Goal: Transaction & Acquisition: Book appointment/travel/reservation

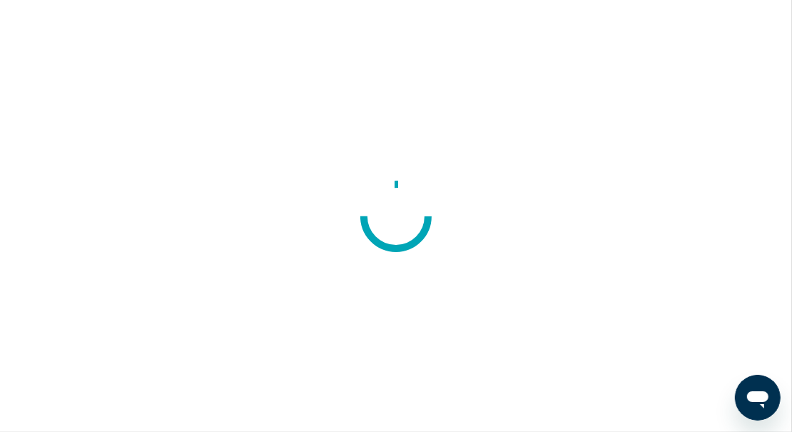
click at [76, 257] on div at bounding box center [396, 216] width 792 height 432
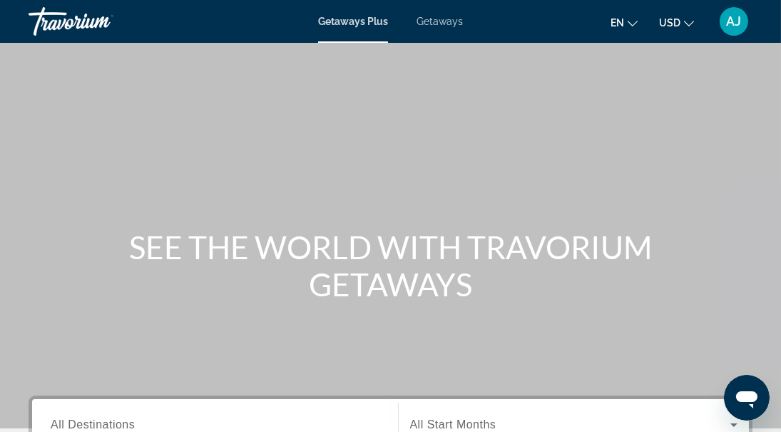
click at [439, 21] on span "Getaways" at bounding box center [440, 21] width 46 height 11
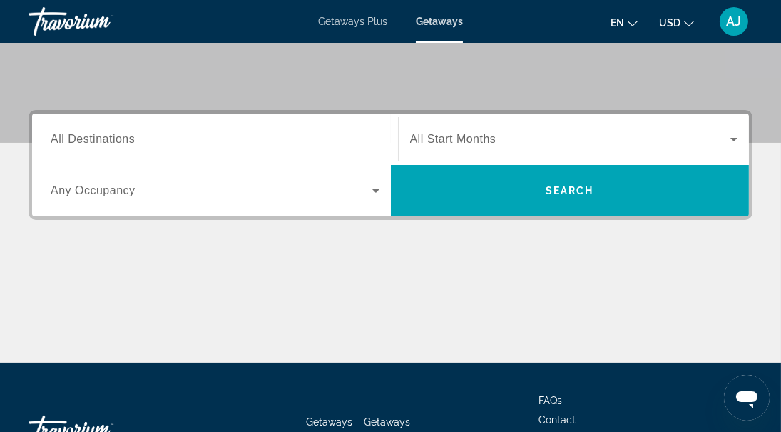
scroll to position [314, 0]
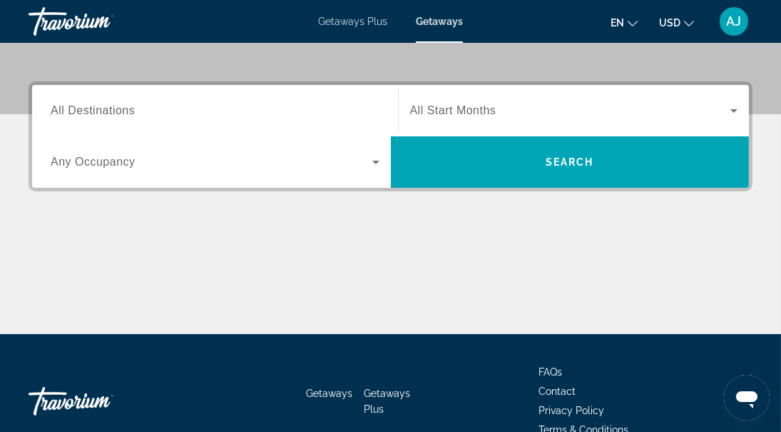
click at [118, 111] on span "All Destinations" at bounding box center [93, 110] width 84 height 12
click at [118, 111] on input "Destination All Destinations" at bounding box center [215, 111] width 329 height 17
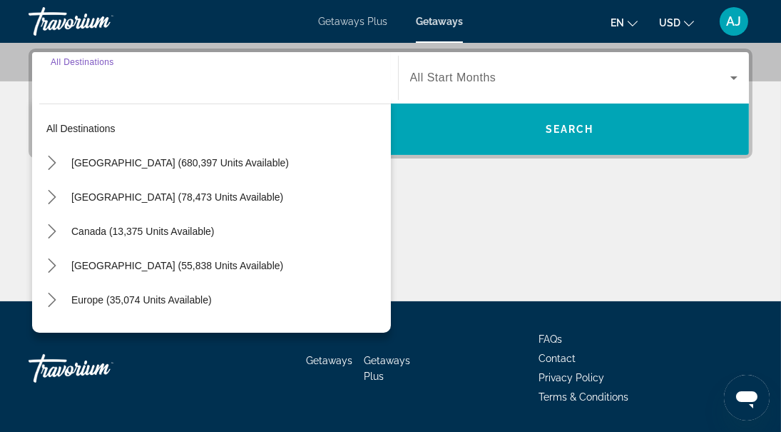
scroll to position [348, 0]
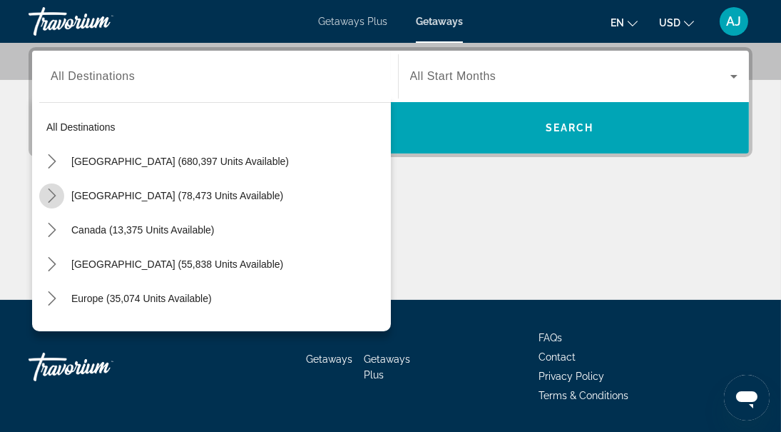
click at [55, 197] on icon "Toggle Mexico (78,473 units available) submenu" at bounding box center [52, 195] width 14 height 14
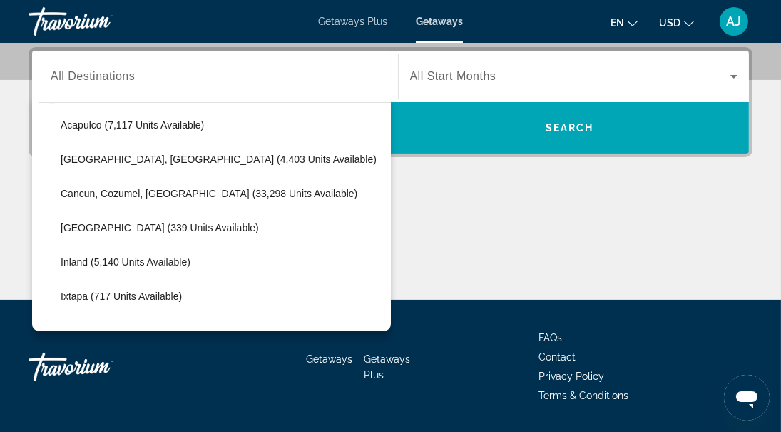
scroll to position [94, 0]
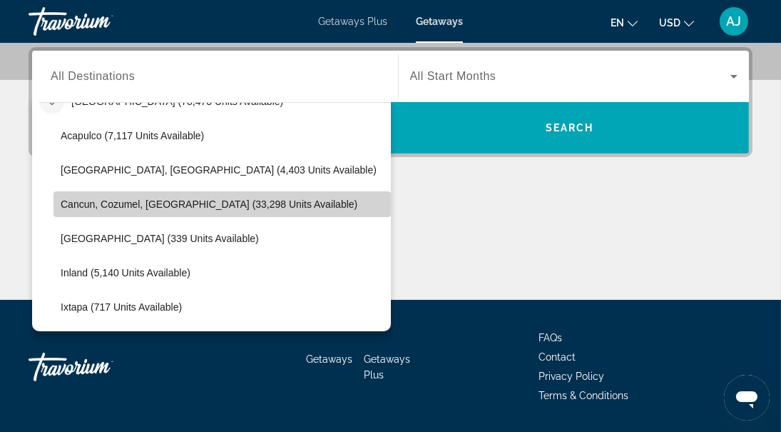
click at [300, 200] on span "Cancun, Cozumel, [GEOGRAPHIC_DATA] (33,298 units available)" at bounding box center [209, 203] width 297 height 11
type input "**********"
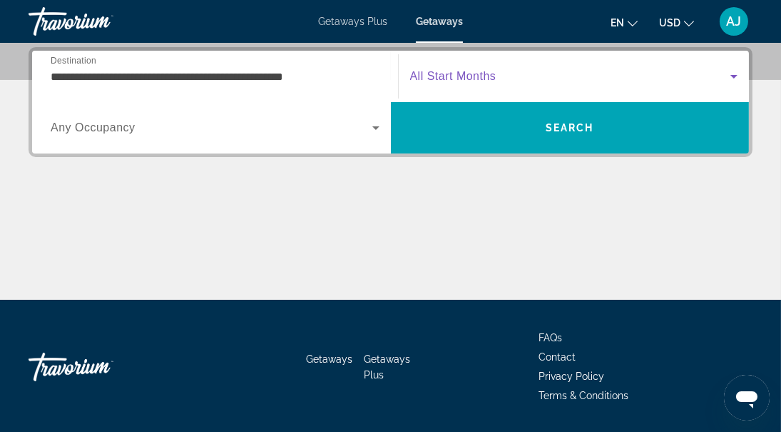
click at [545, 70] on span "Search widget" at bounding box center [570, 76] width 321 height 17
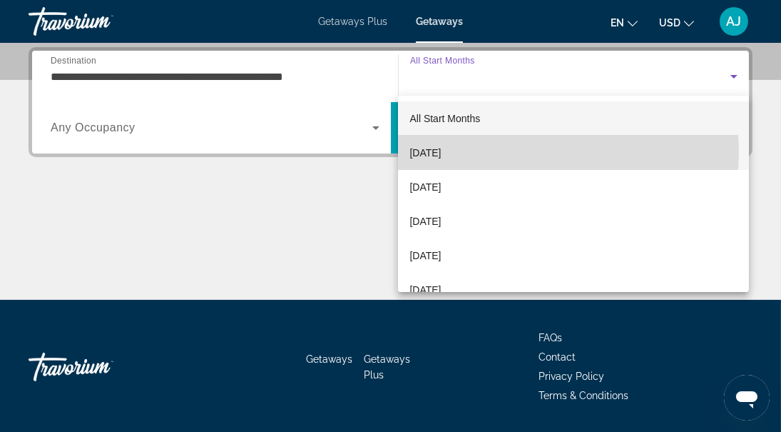
click at [497, 152] on mat-option "[DATE]" at bounding box center [573, 153] width 351 height 34
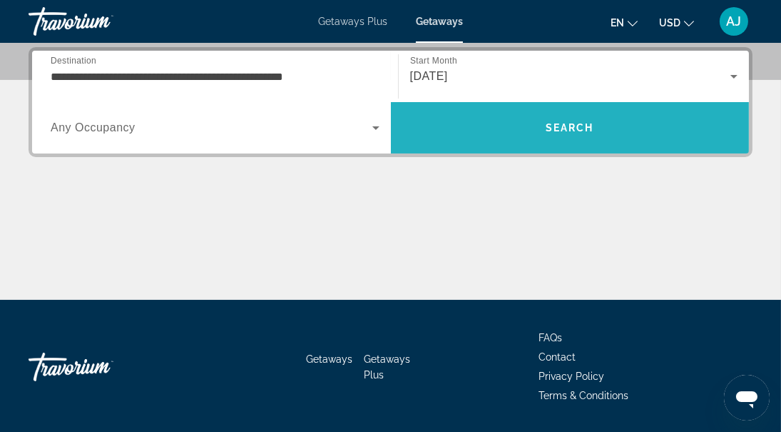
click at [564, 127] on span "Search" at bounding box center [570, 127] width 49 height 11
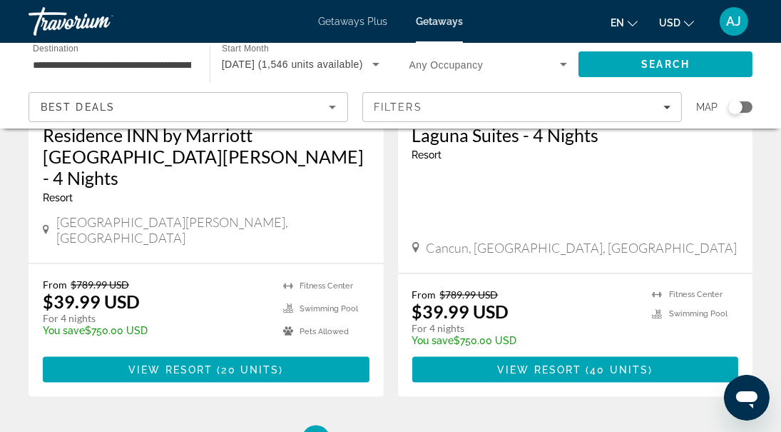
scroll to position [2911, 0]
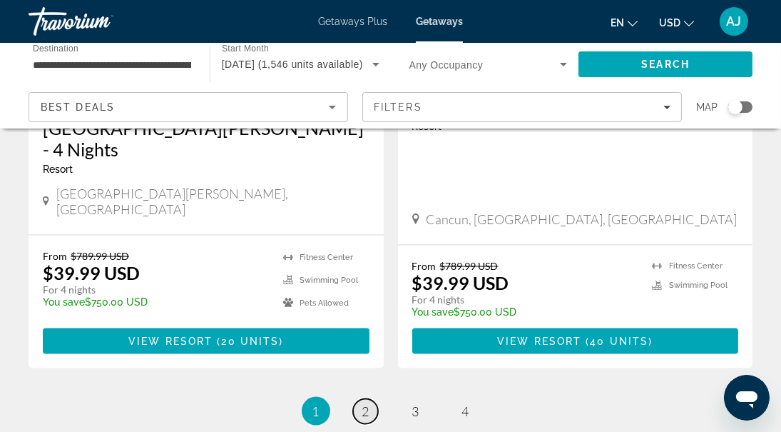
click at [364, 403] on span "2" at bounding box center [365, 411] width 7 height 16
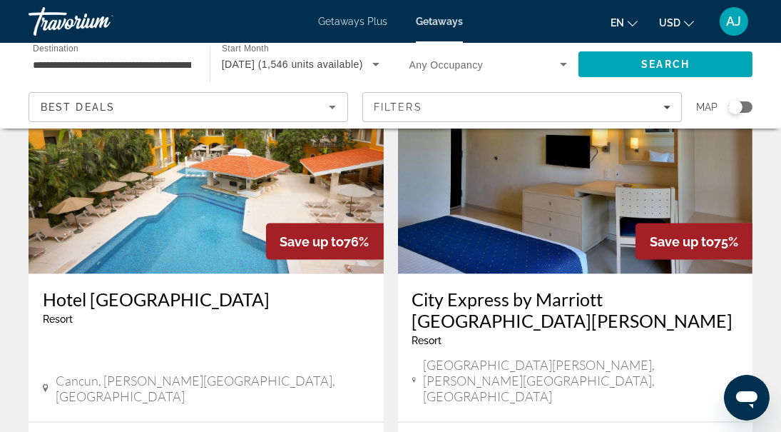
scroll to position [2682, 0]
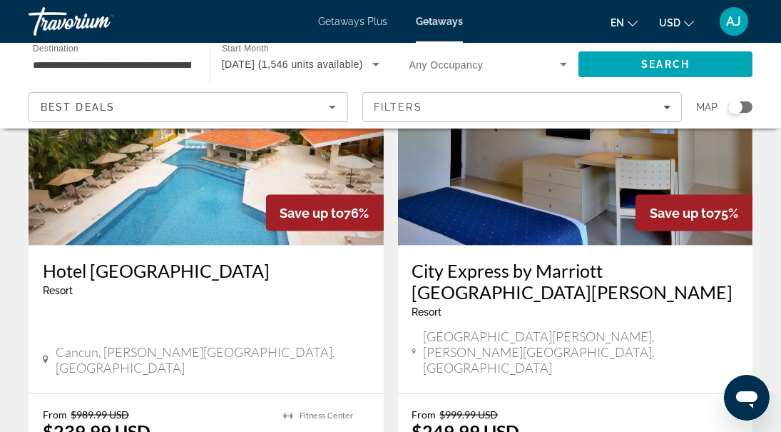
drag, startPoint x: 787, startPoint y: 6, endPoint x: 525, endPoint y: 63, distance: 268.1
click at [525, 63] on span "Search widget" at bounding box center [484, 64] width 151 height 17
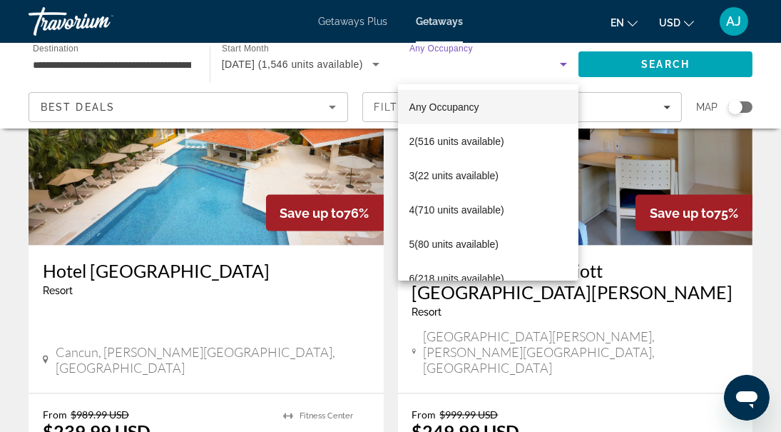
click at [753, 68] on div at bounding box center [390, 216] width 781 height 432
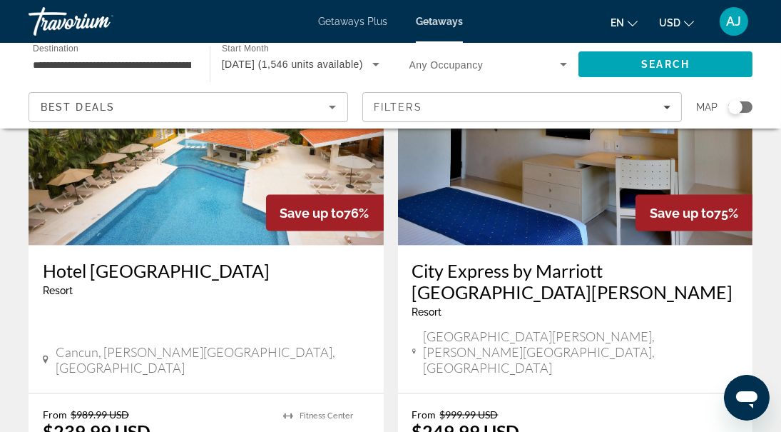
drag, startPoint x: 784, startPoint y: 5, endPoint x: 655, endPoint y: 375, distance: 391.4
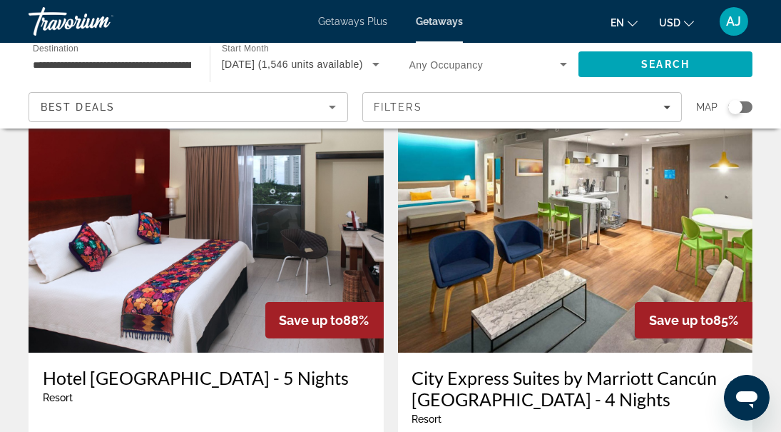
scroll to position [0, 0]
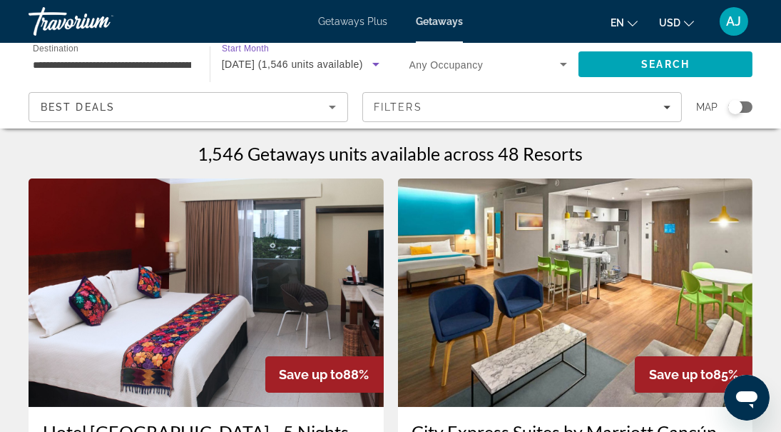
click at [257, 63] on span "[DATE] (1,546 units available)" at bounding box center [292, 63] width 141 height 11
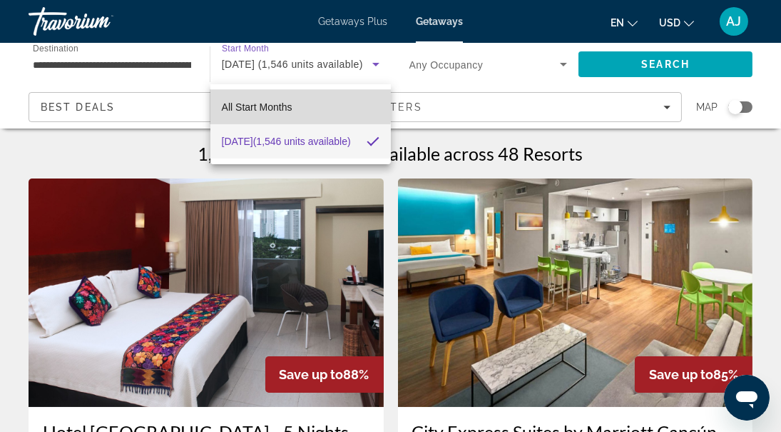
click at [273, 104] on span "All Start Months" at bounding box center [257, 106] width 71 height 11
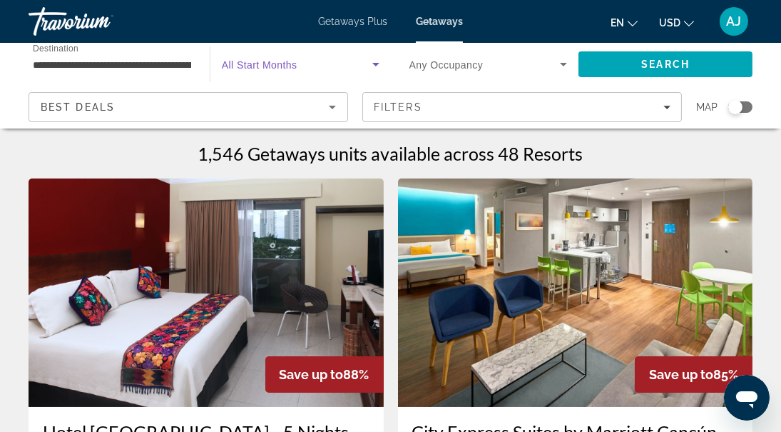
click at [373, 68] on icon "Search widget" at bounding box center [375, 64] width 17 height 17
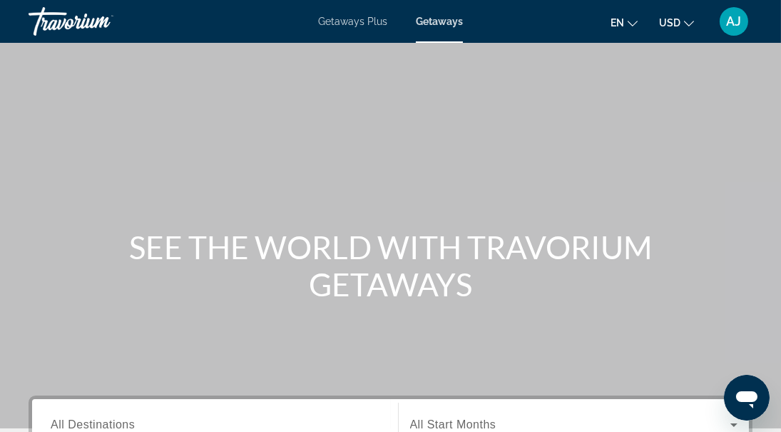
click at [442, 33] on div "Getaways Plus Getaways en English Español Français Italiano Português русский U…" at bounding box center [390, 21] width 781 height 37
click at [444, 21] on span "Getaways" at bounding box center [440, 21] width 46 height 11
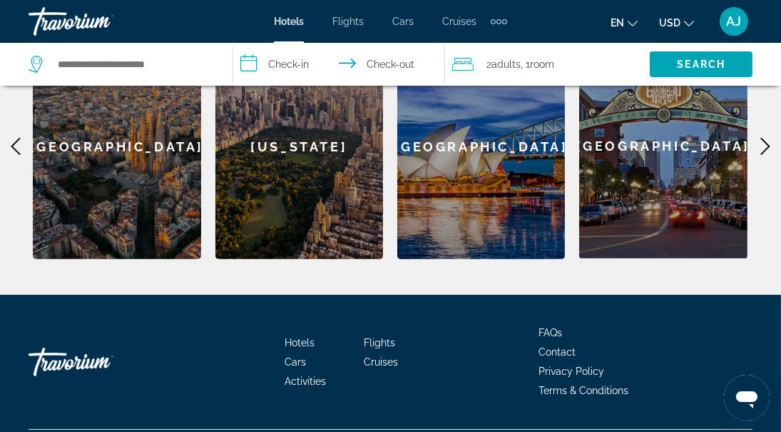
scroll to position [688, 0]
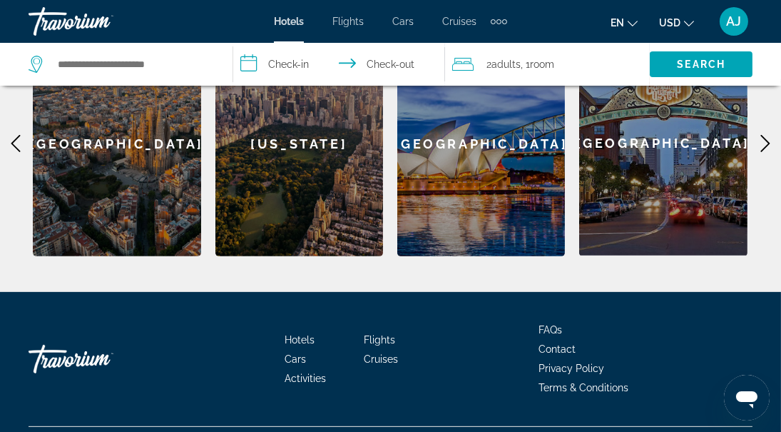
click at [768, 135] on icon "Main content" at bounding box center [765, 143] width 9 height 17
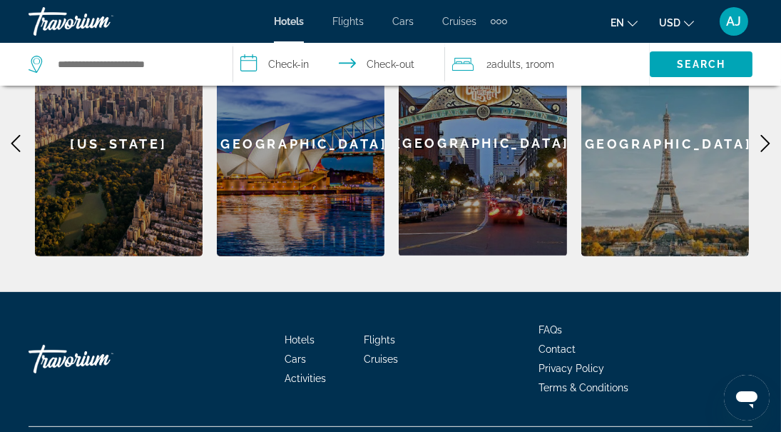
click at [768, 135] on icon "Main content" at bounding box center [765, 143] width 9 height 17
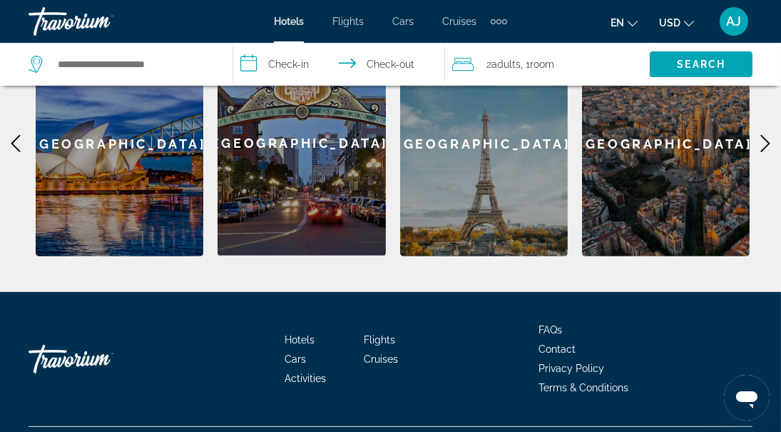
click at [768, 135] on icon "Main content" at bounding box center [765, 143] width 9 height 17
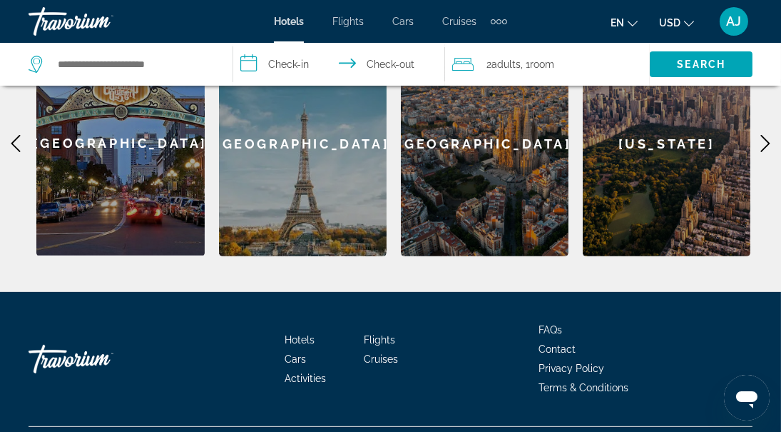
click at [768, 135] on icon "Main content" at bounding box center [765, 143] width 9 height 17
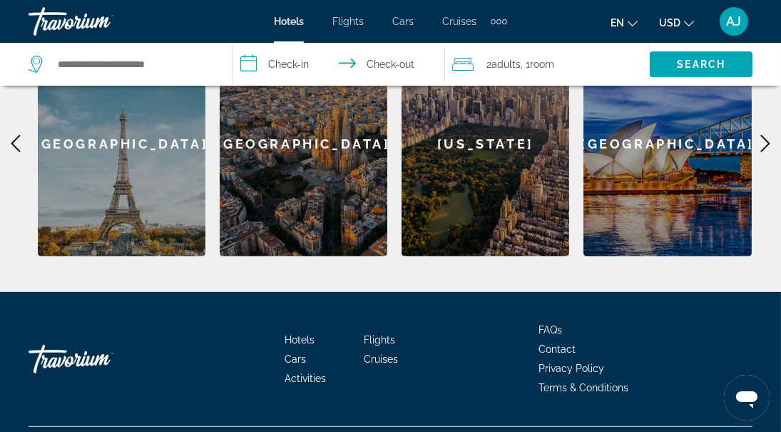
click at [768, 135] on icon "Main content" at bounding box center [765, 143] width 9 height 17
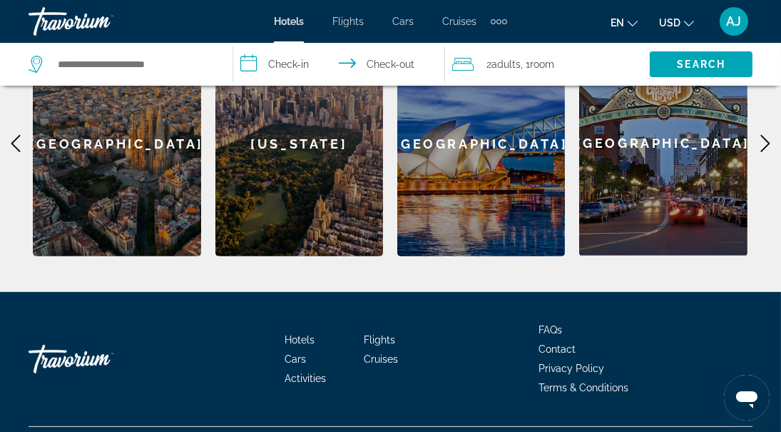
click at [768, 135] on icon "Main content" at bounding box center [765, 143] width 9 height 17
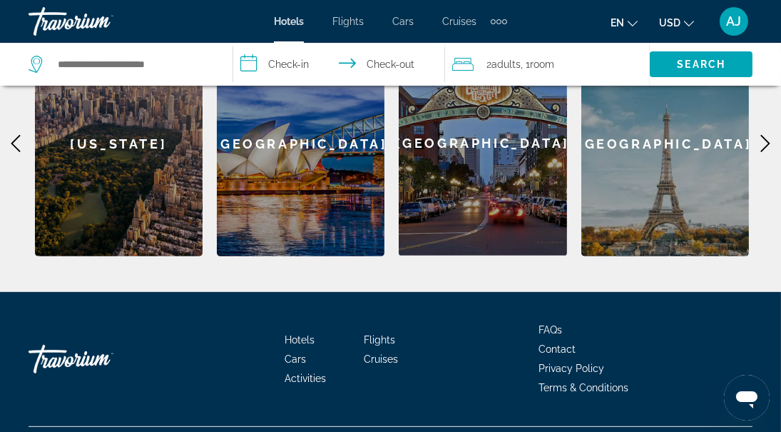
click at [768, 135] on icon "Main content" at bounding box center [765, 143] width 9 height 17
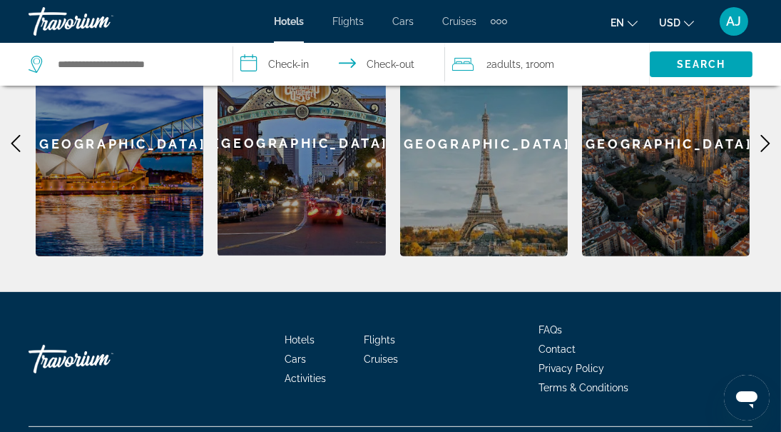
click at [768, 135] on icon "Main content" at bounding box center [765, 143] width 9 height 17
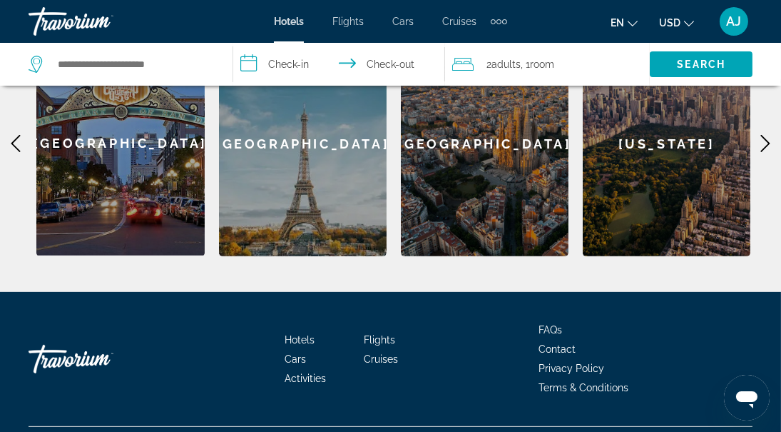
click at [768, 135] on icon "Main content" at bounding box center [765, 143] width 9 height 17
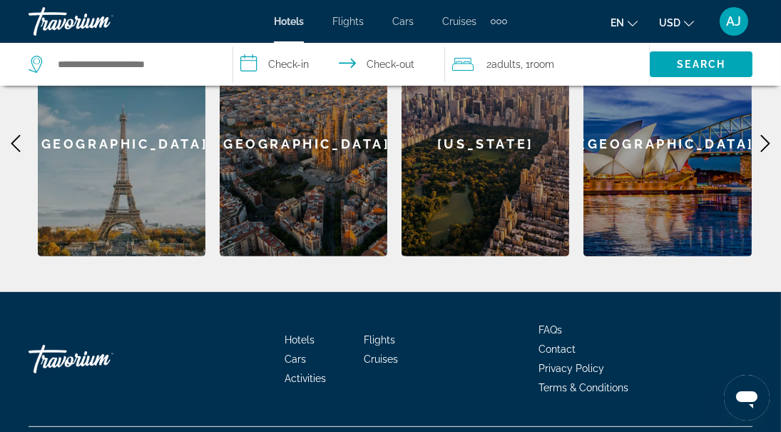
click at [768, 135] on icon "Main content" at bounding box center [765, 143] width 9 height 17
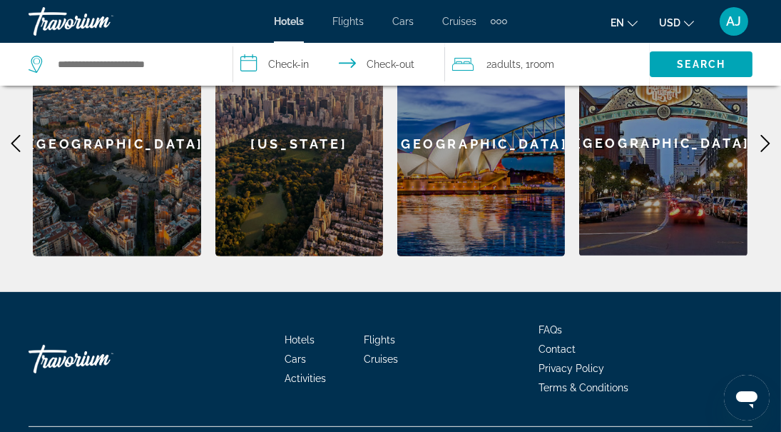
click at [768, 135] on icon "Main content" at bounding box center [765, 143] width 9 height 17
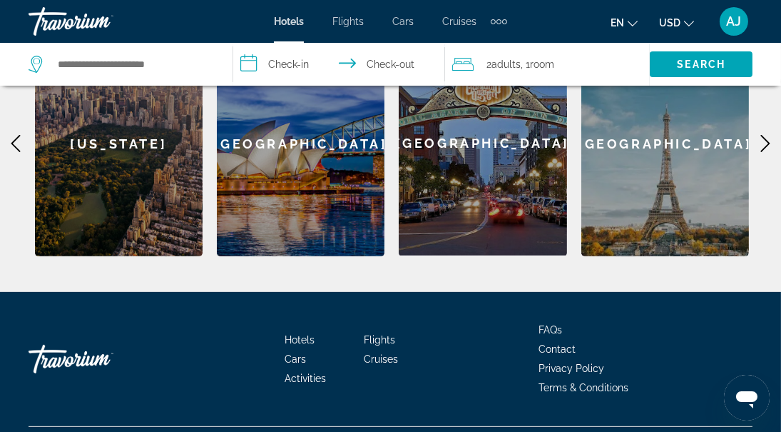
click at [768, 135] on icon "Main content" at bounding box center [765, 143] width 9 height 17
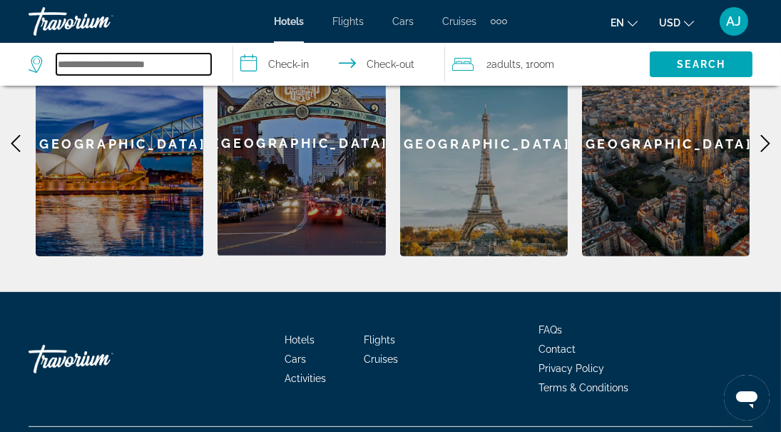
click at [137, 70] on input "Search hotel destination" at bounding box center [133, 64] width 155 height 21
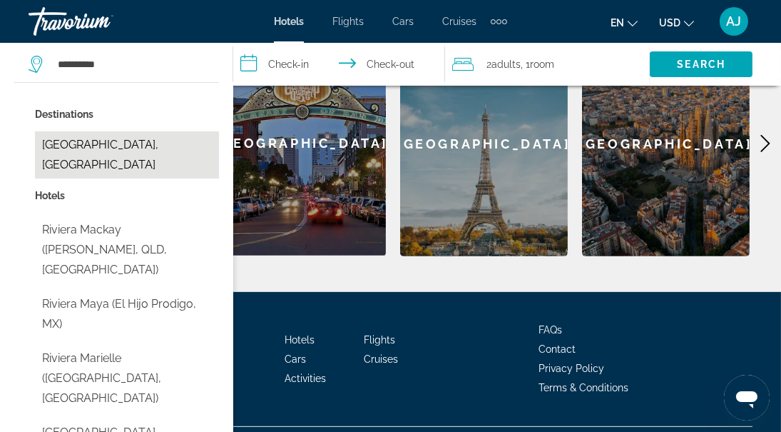
click at [116, 145] on button "Riviera Maya, Mexico" at bounding box center [127, 154] width 184 height 47
type input "**********"
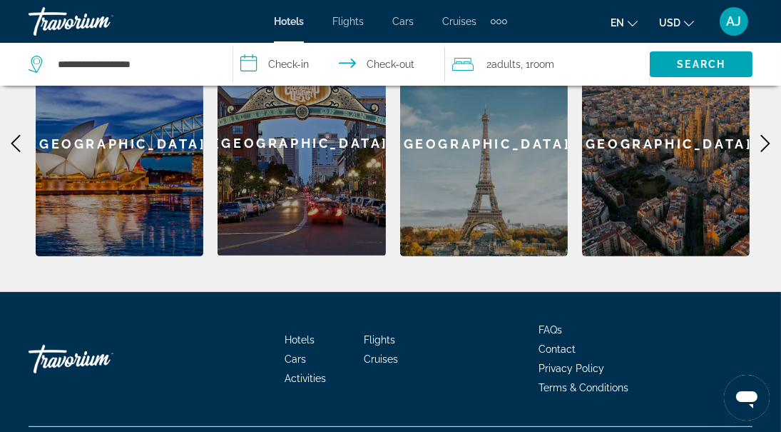
click at [249, 63] on input "**********" at bounding box center [342, 66] width 218 height 47
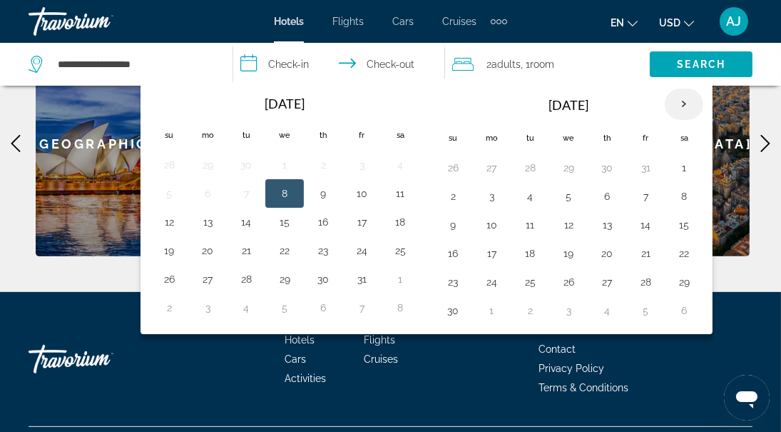
click at [688, 103] on th "Next month" at bounding box center [684, 103] width 39 height 31
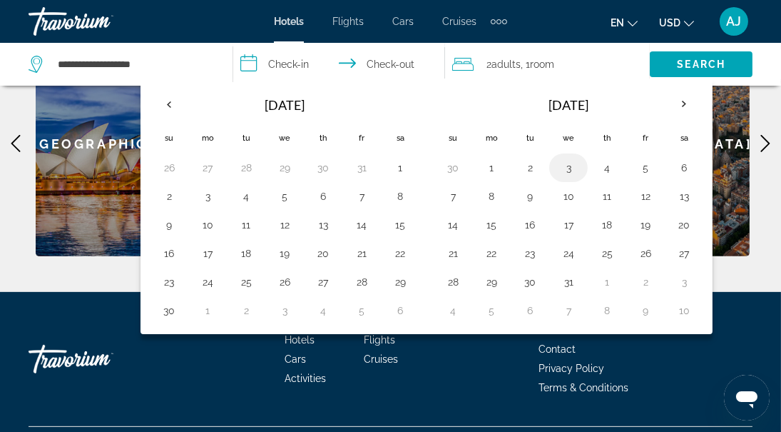
click at [568, 170] on button "3" at bounding box center [568, 168] width 23 height 20
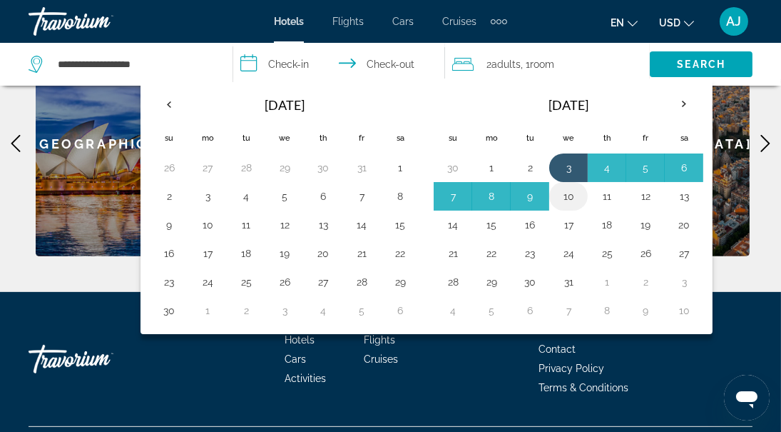
click at [564, 197] on button "10" at bounding box center [568, 196] width 23 height 20
type input "**********"
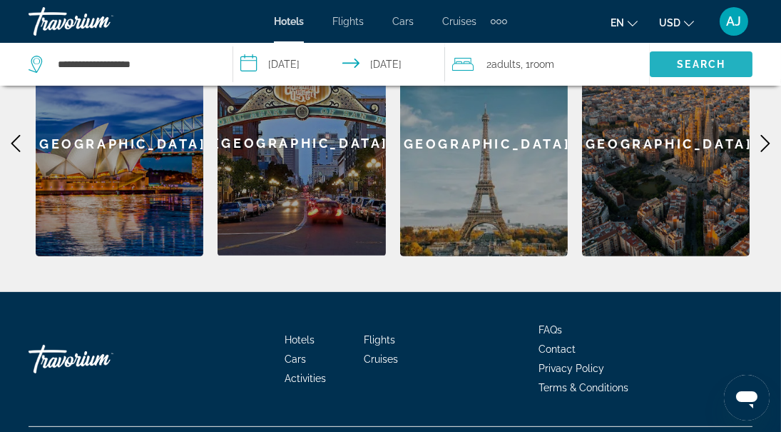
click at [699, 64] on span "Search" at bounding box center [701, 63] width 49 height 11
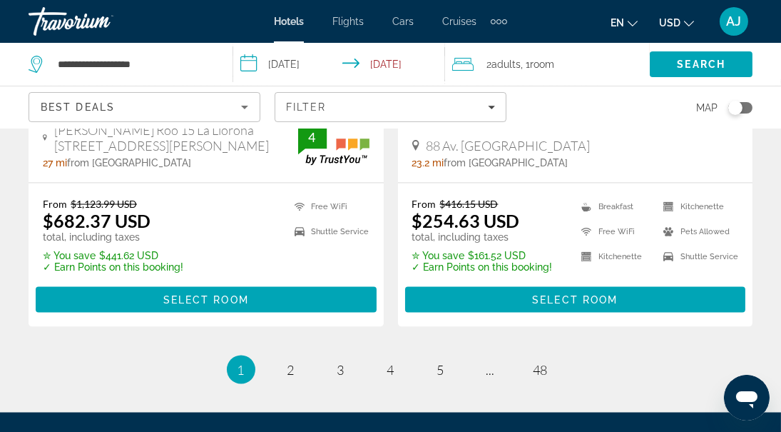
scroll to position [3053, 0]
